Goal: Task Accomplishment & Management: Complete application form

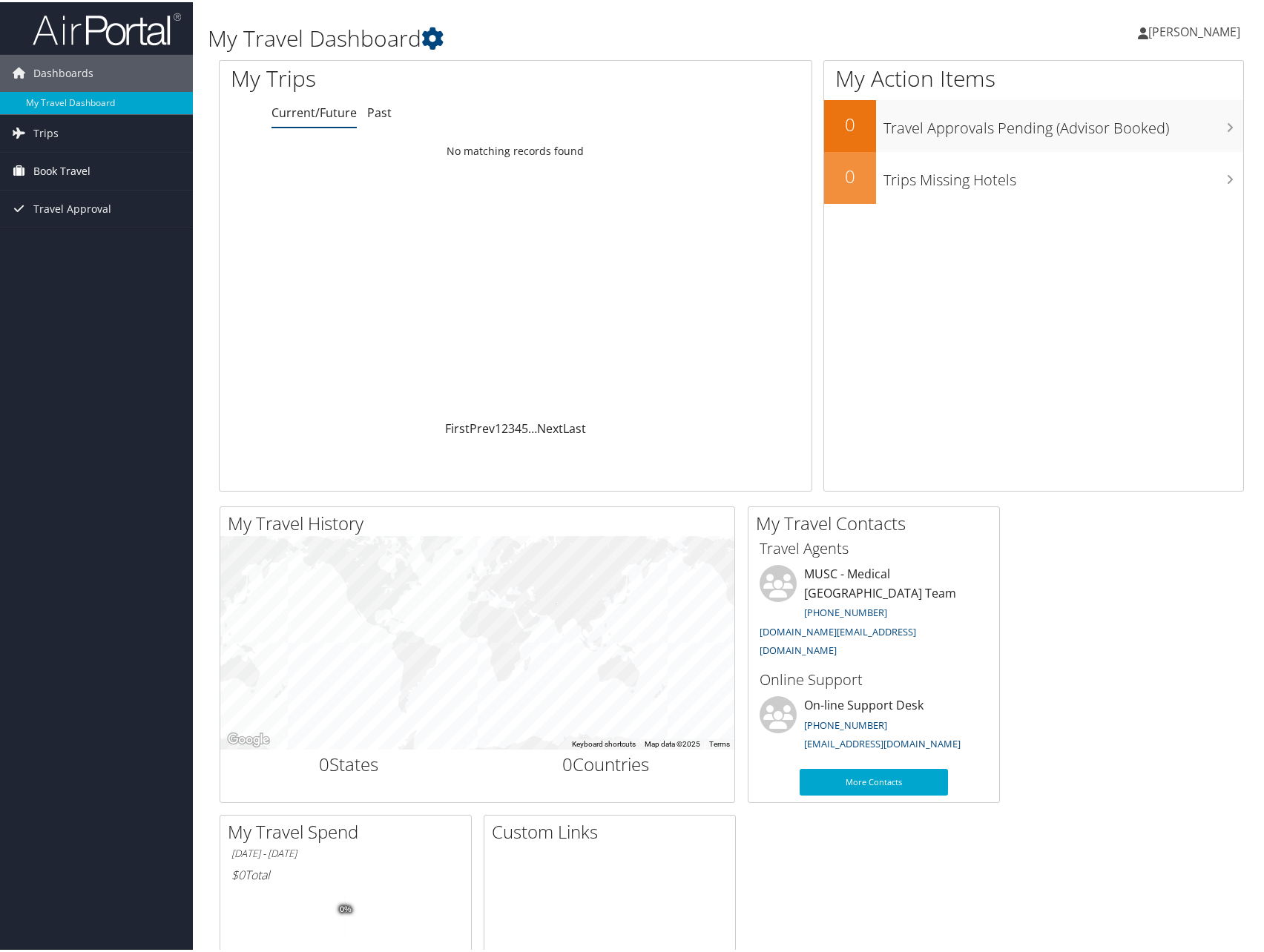
click at [54, 166] on span "Book Travel" at bounding box center [61, 169] width 57 height 37
click at [68, 198] on link "Agent Booking Request" at bounding box center [97, 198] width 193 height 22
